Goal: Information Seeking & Learning: Learn about a topic

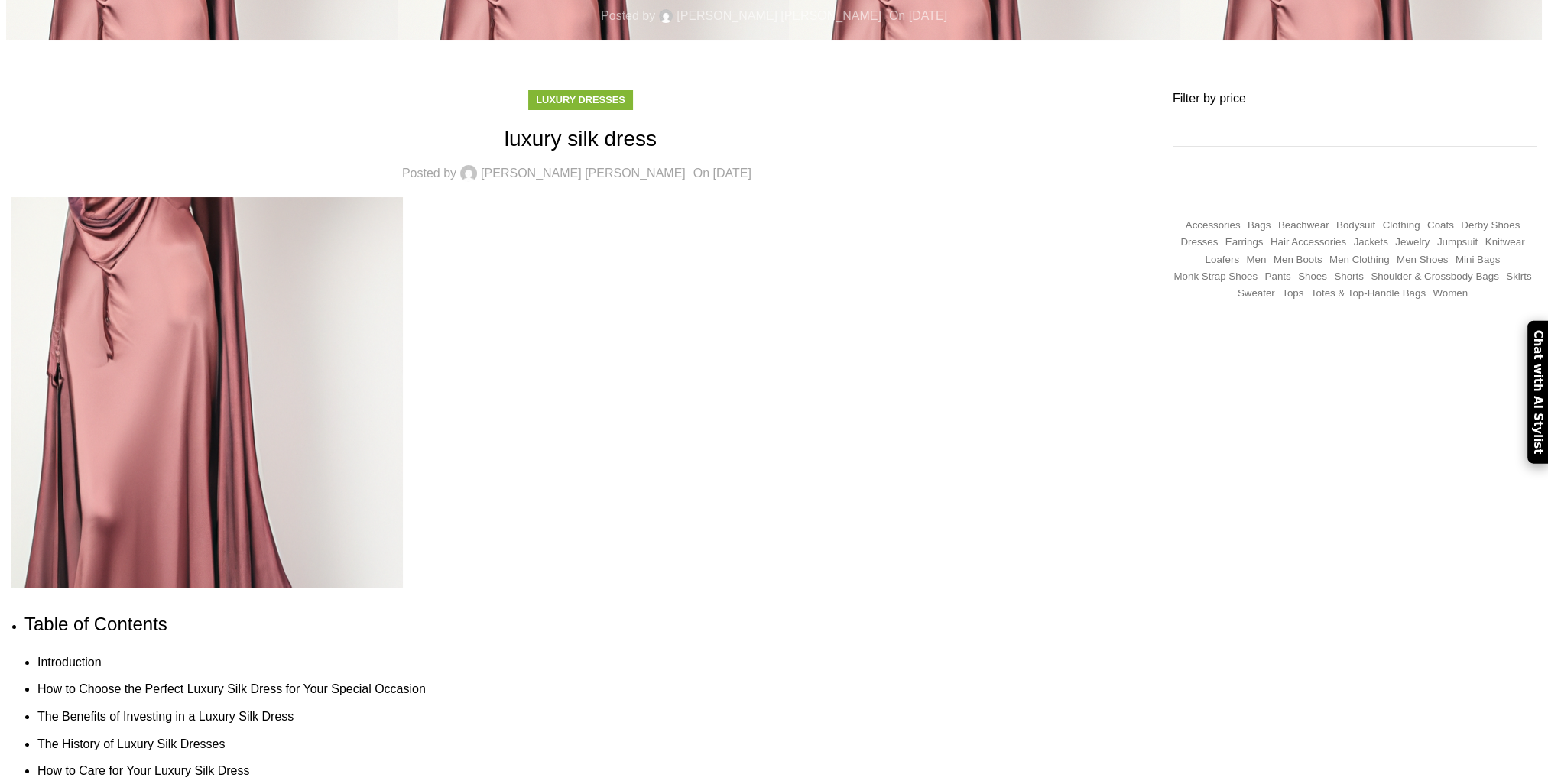
scroll to position [153, 0]
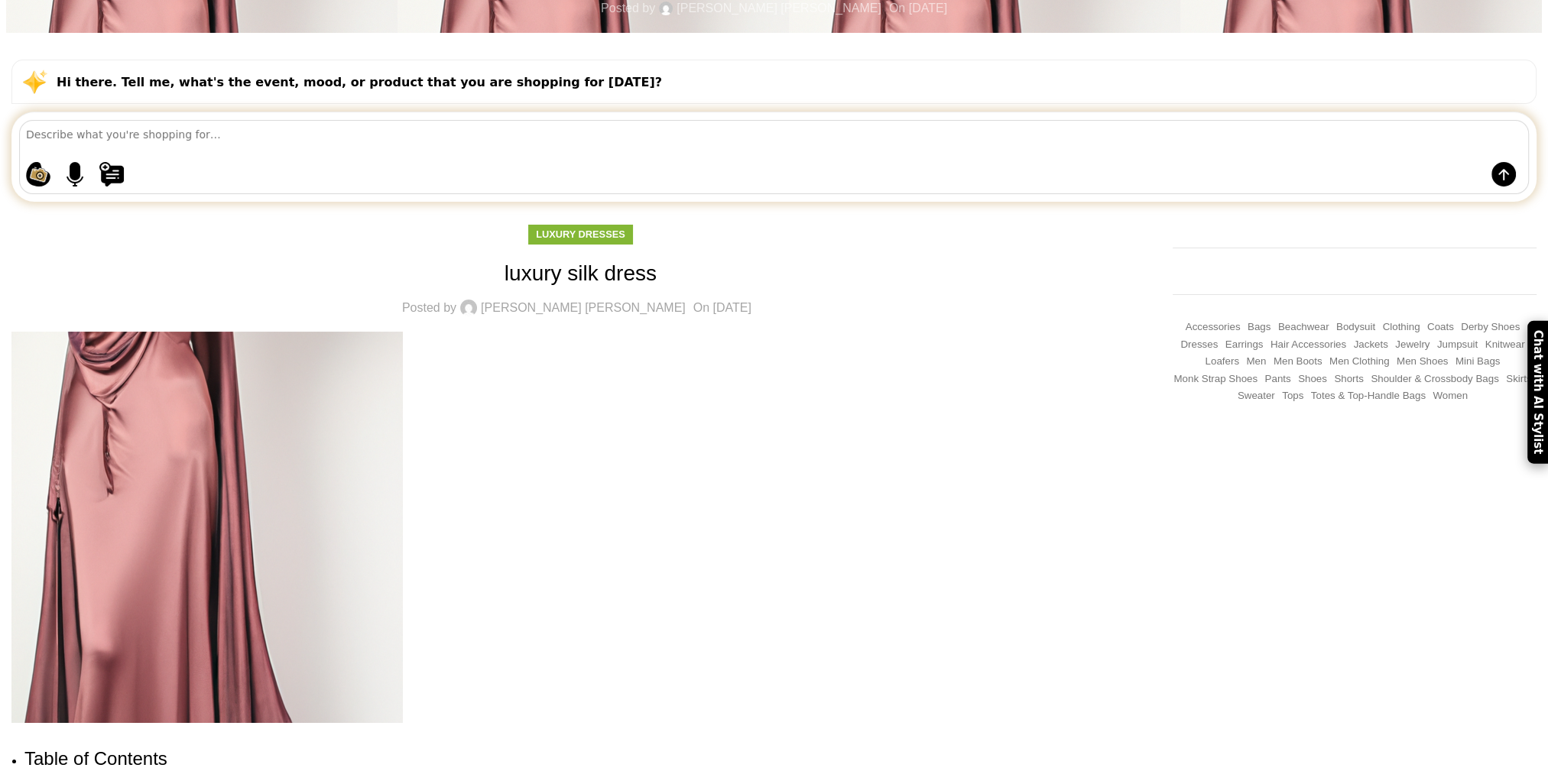
click at [403, 388] on img at bounding box center [207, 527] width 392 height 392
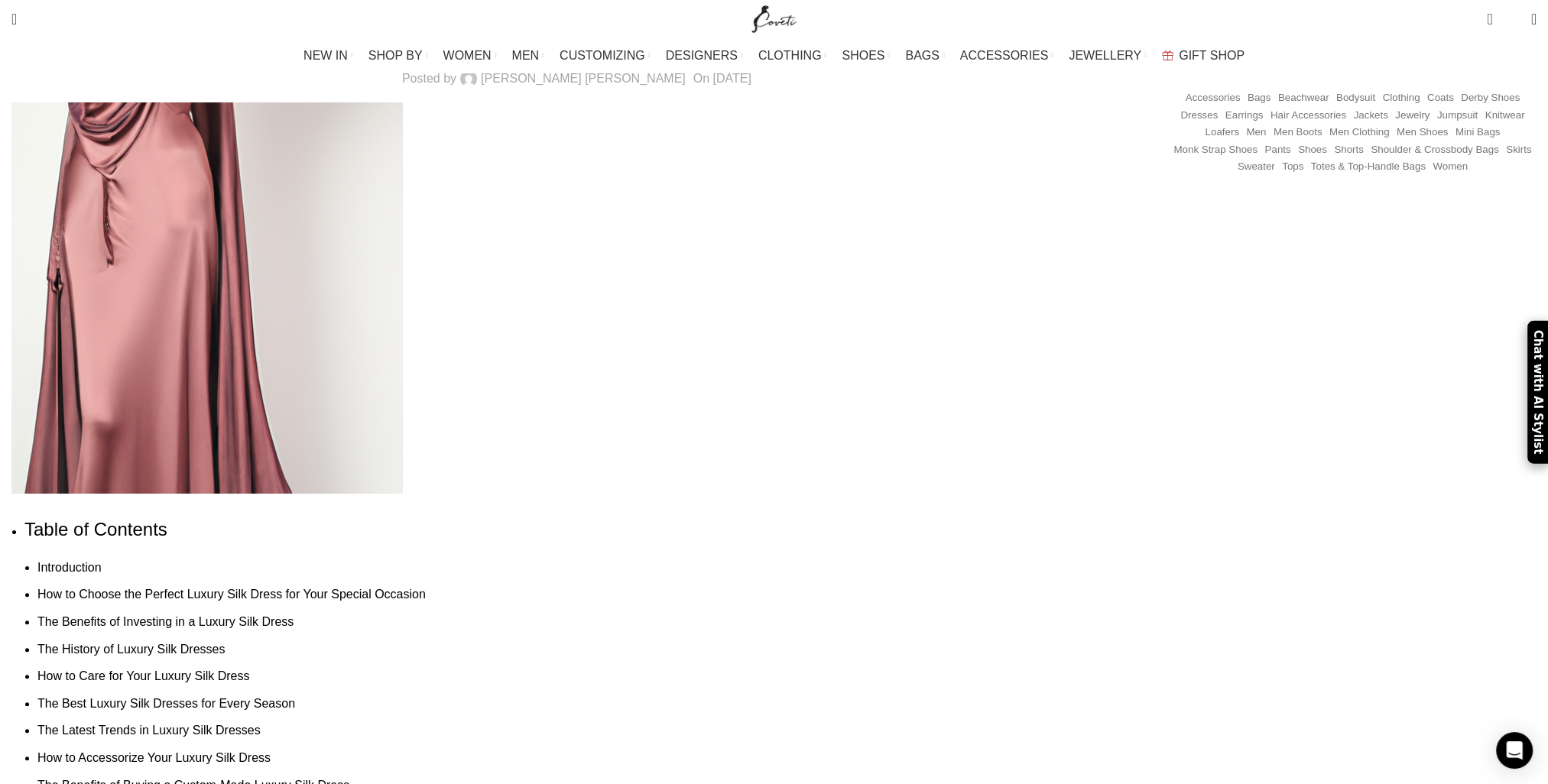
click at [403, 319] on img at bounding box center [207, 298] width 392 height 392
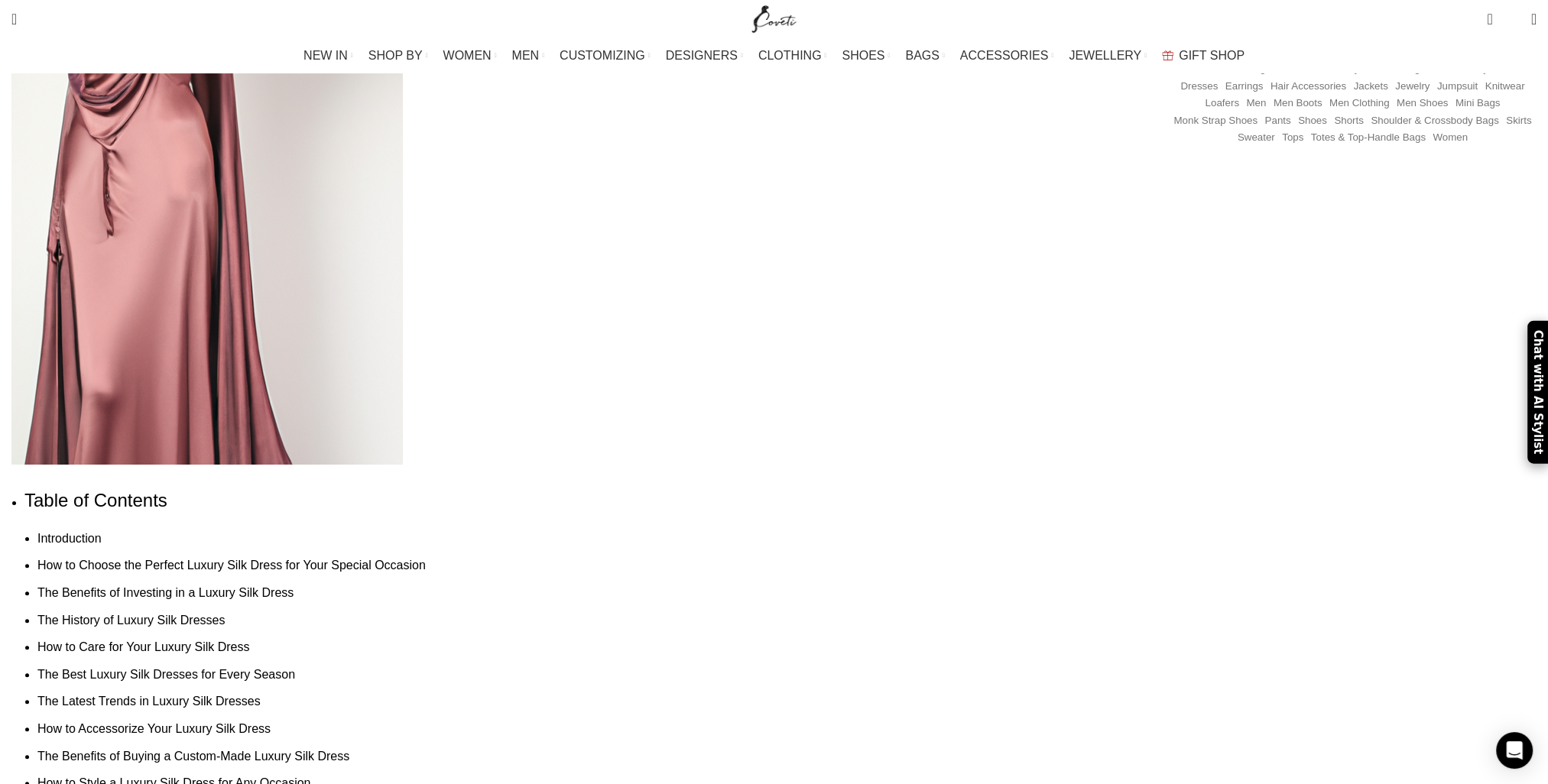
scroll to position [382, 0]
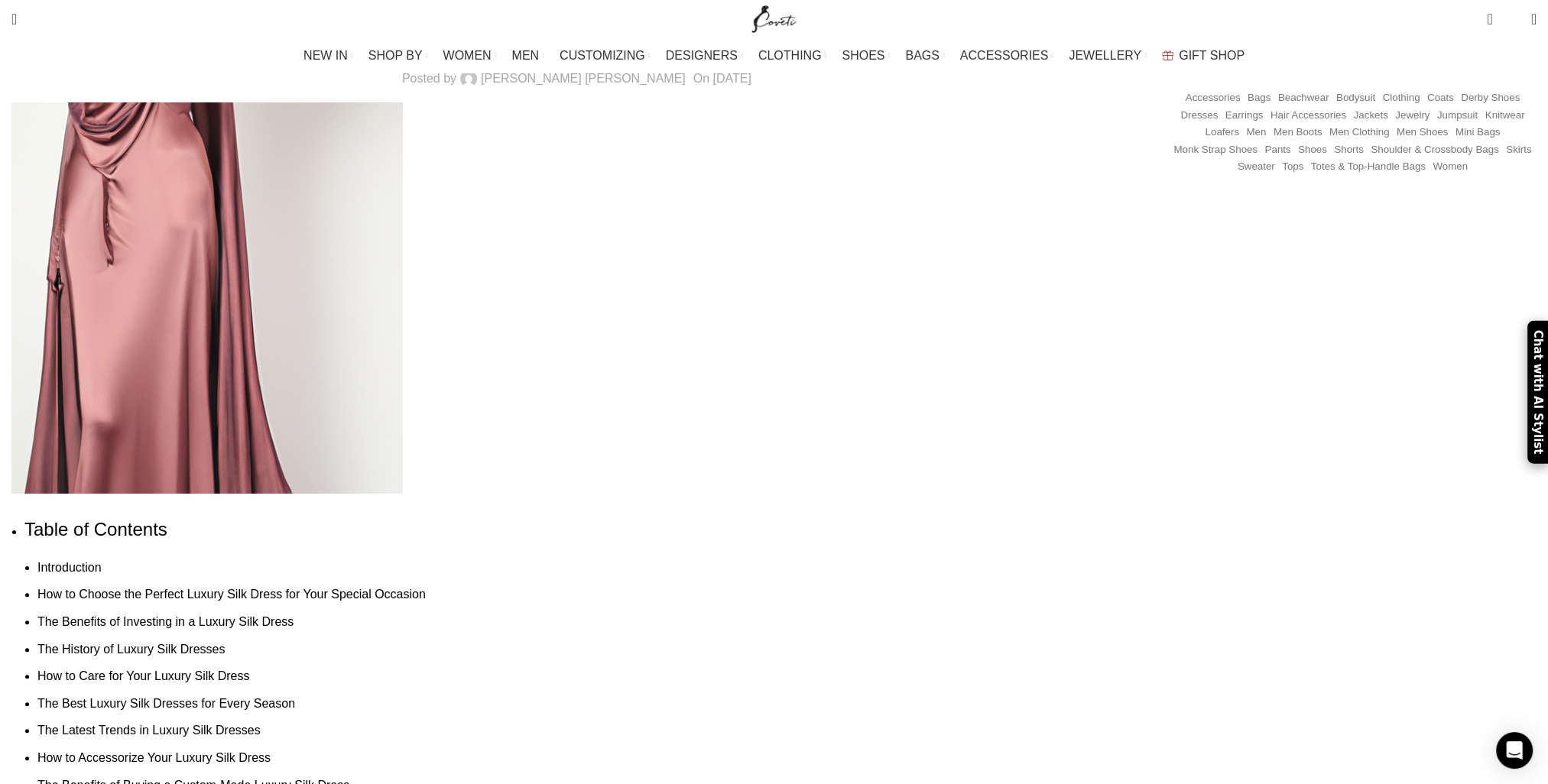
click at [403, 309] on img at bounding box center [207, 298] width 392 height 392
drag, startPoint x: 550, startPoint y: 307, endPoint x: 597, endPoint y: 269, distance: 60.4
click at [403, 269] on img at bounding box center [207, 298] width 392 height 392
click at [905, 340] on div at bounding box center [581, 298] width 1139 height 392
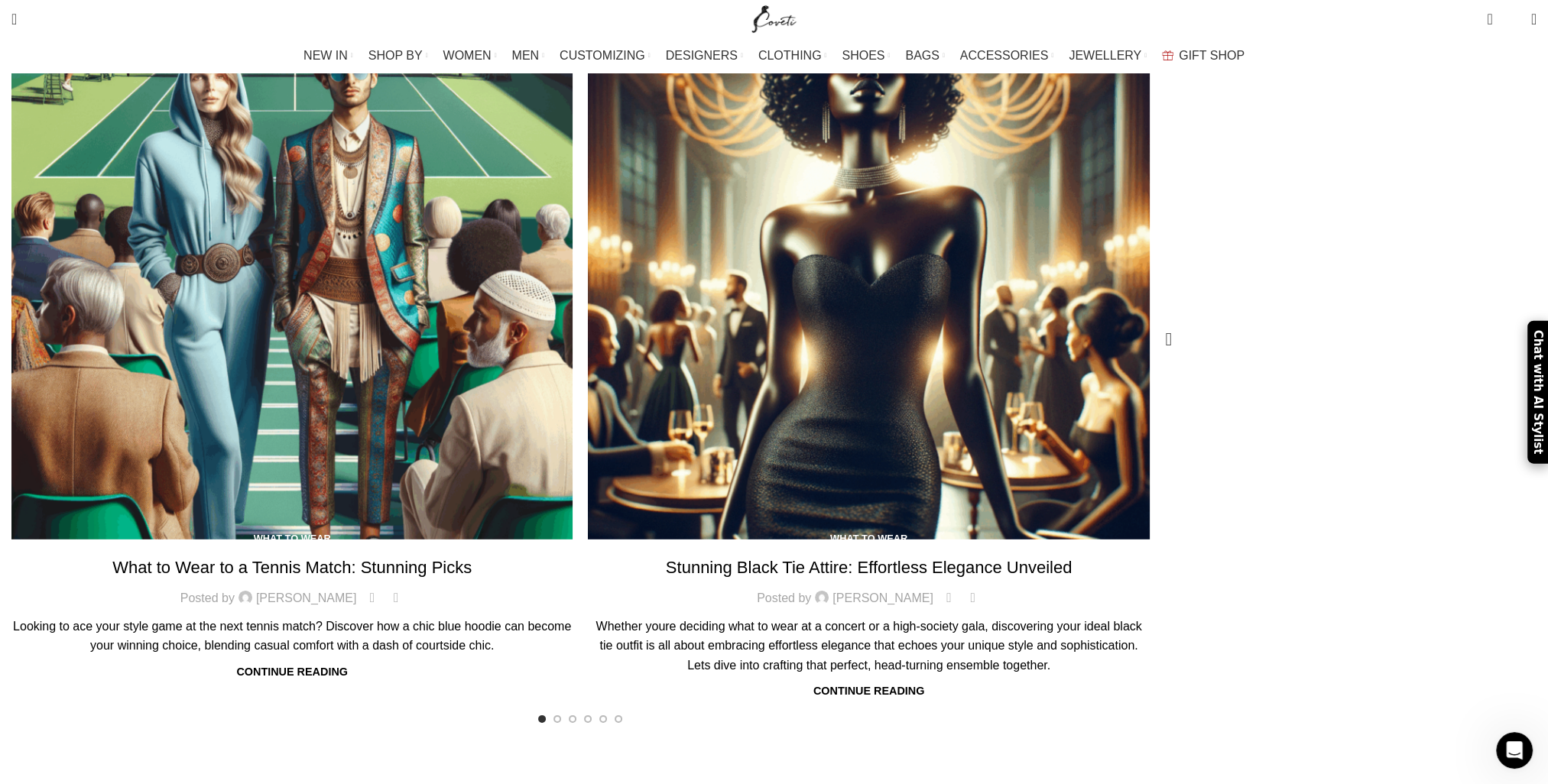
scroll to position [6265, 0]
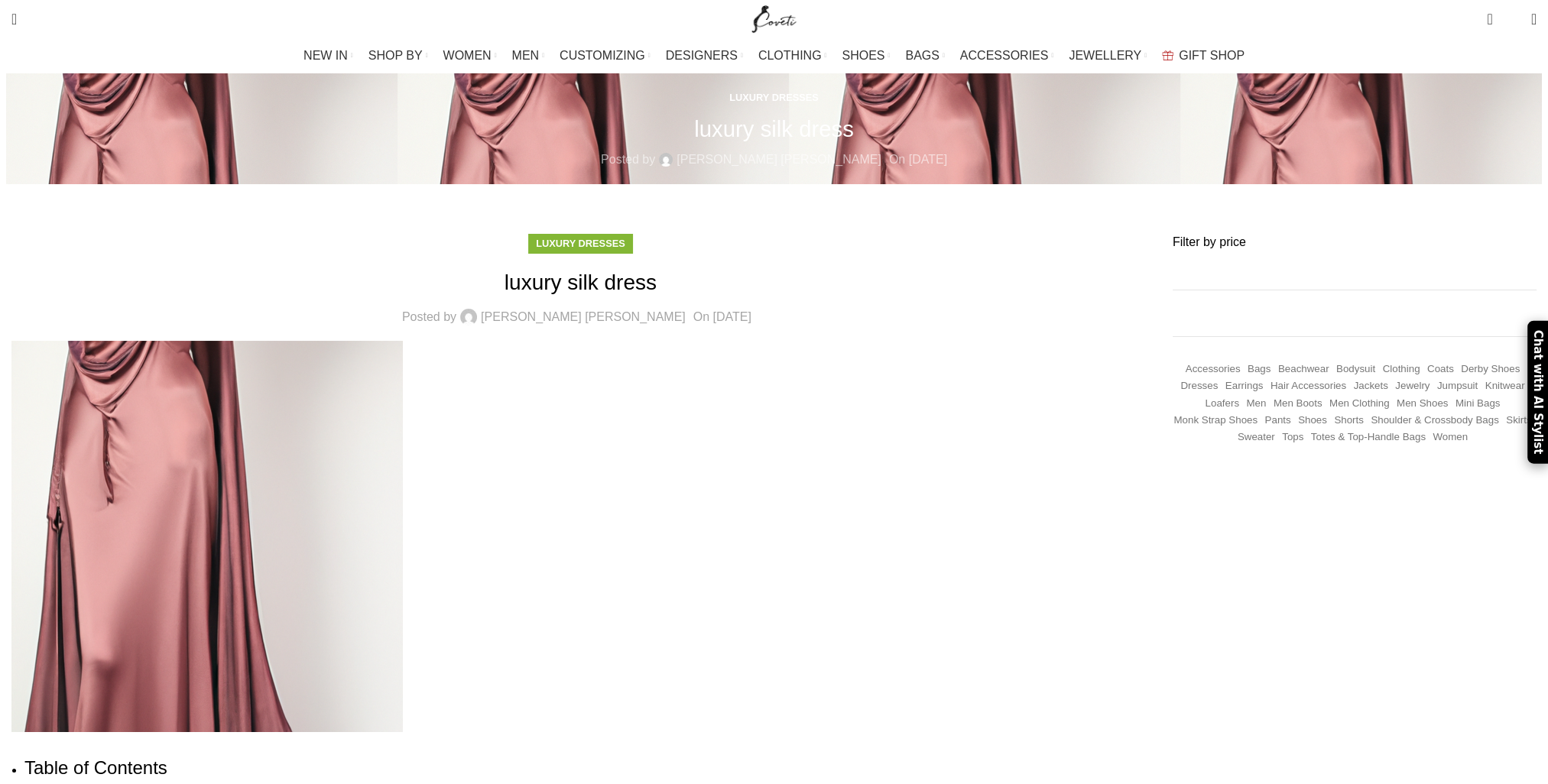
click at [403, 383] on img at bounding box center [207, 536] width 392 height 392
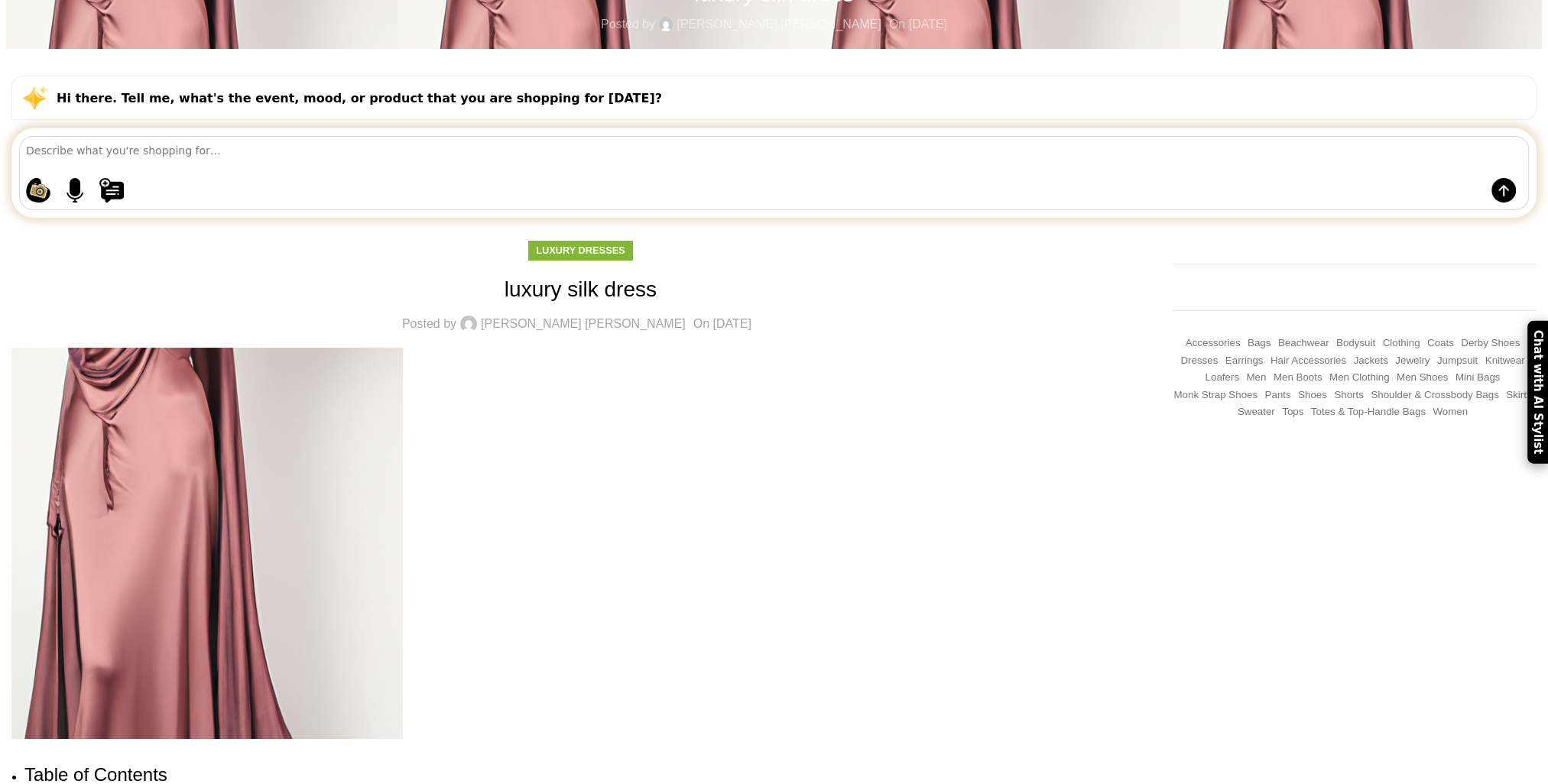
scroll to position [153, 0]
